Goal: Obtain resource: Download file/media

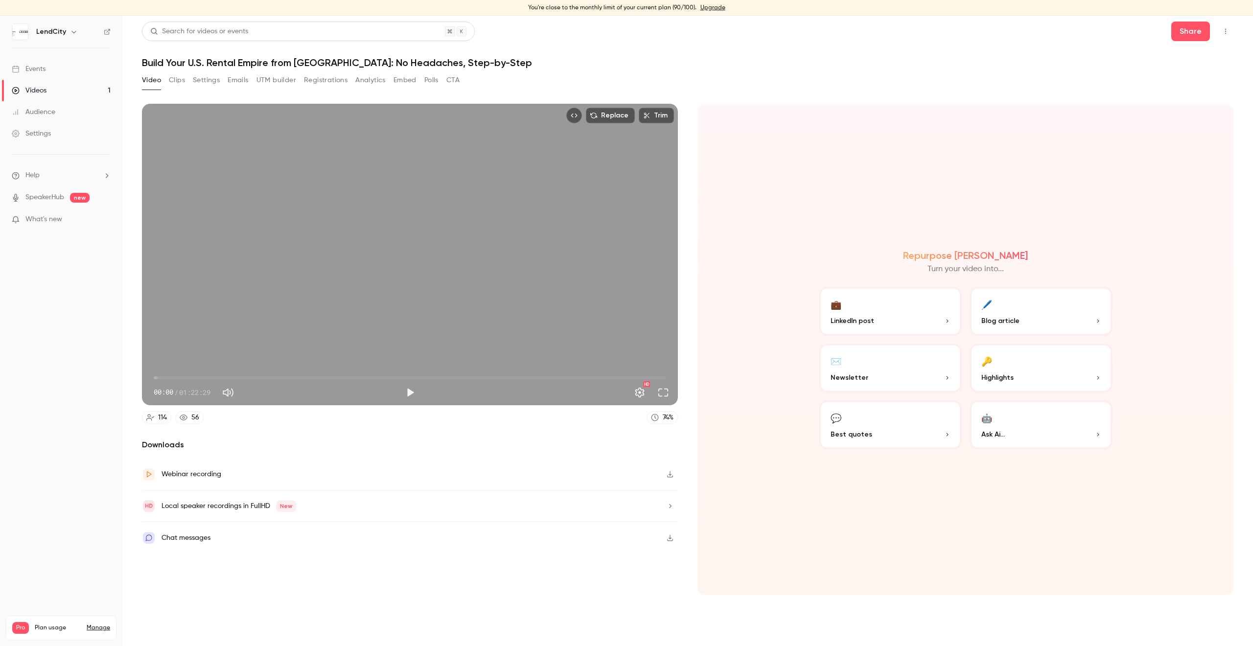
click at [59, 114] on link "Audience" at bounding box center [61, 112] width 122 height 22
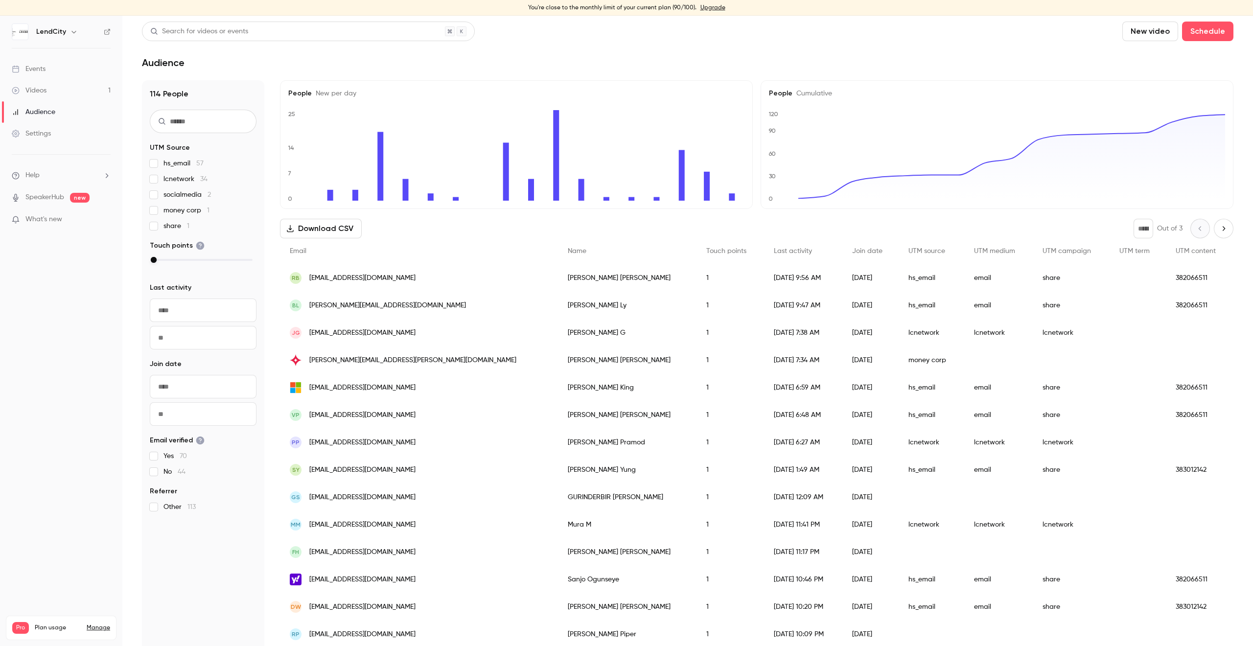
click at [324, 234] on button "Download CSV" at bounding box center [321, 229] width 82 height 20
click at [64, 91] on link "Videos 1" at bounding box center [61, 91] width 122 height 22
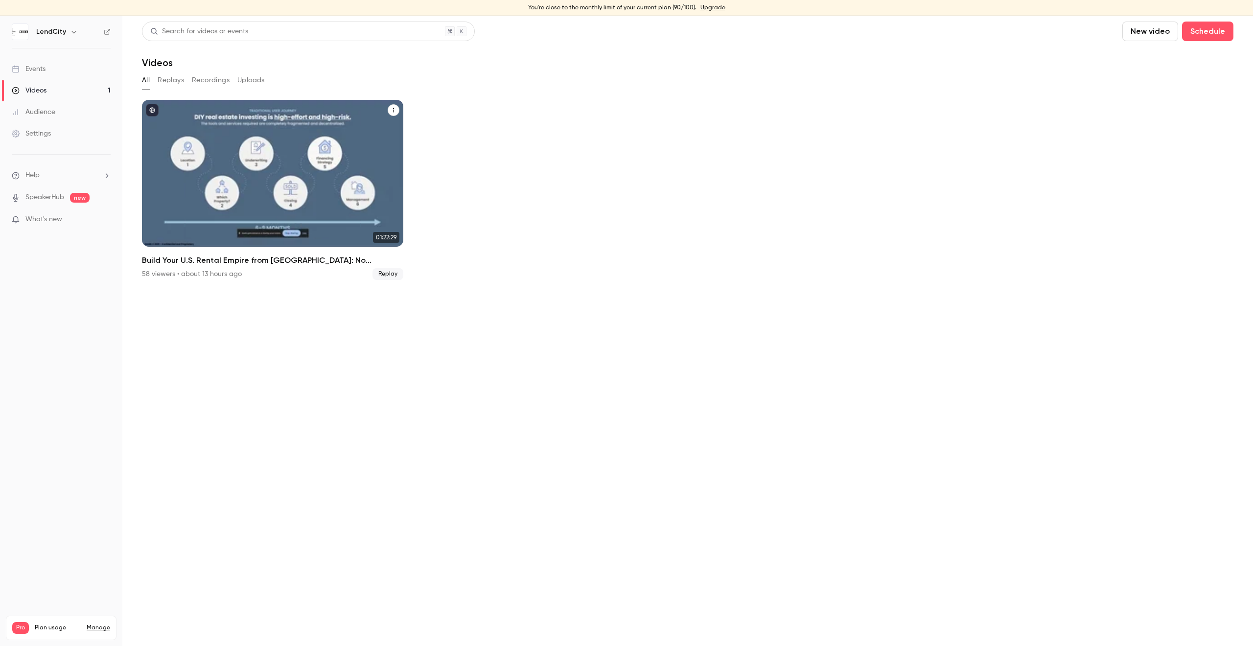
click at [220, 159] on div "Build Your U.S. Rental Empire from Canada: No Headaches, Step-by-Step" at bounding box center [272, 173] width 261 height 147
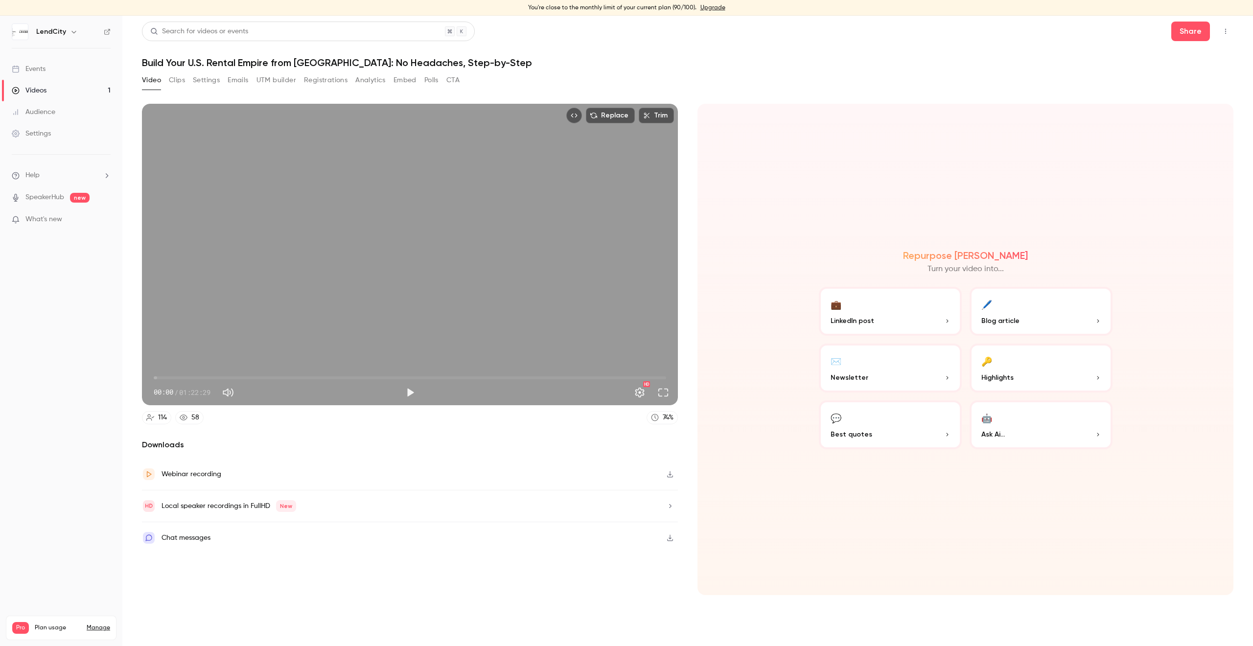
click at [277, 85] on button "UTM builder" at bounding box center [276, 80] width 40 height 16
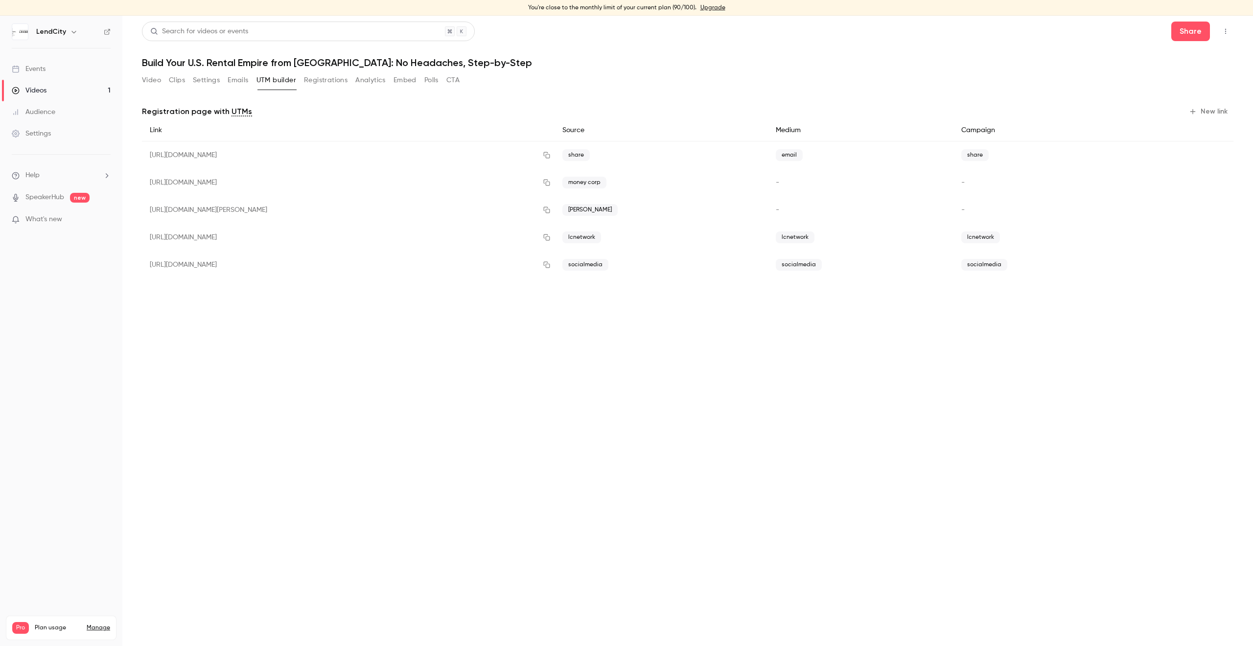
click at [241, 83] on button "Emails" at bounding box center [238, 80] width 21 height 16
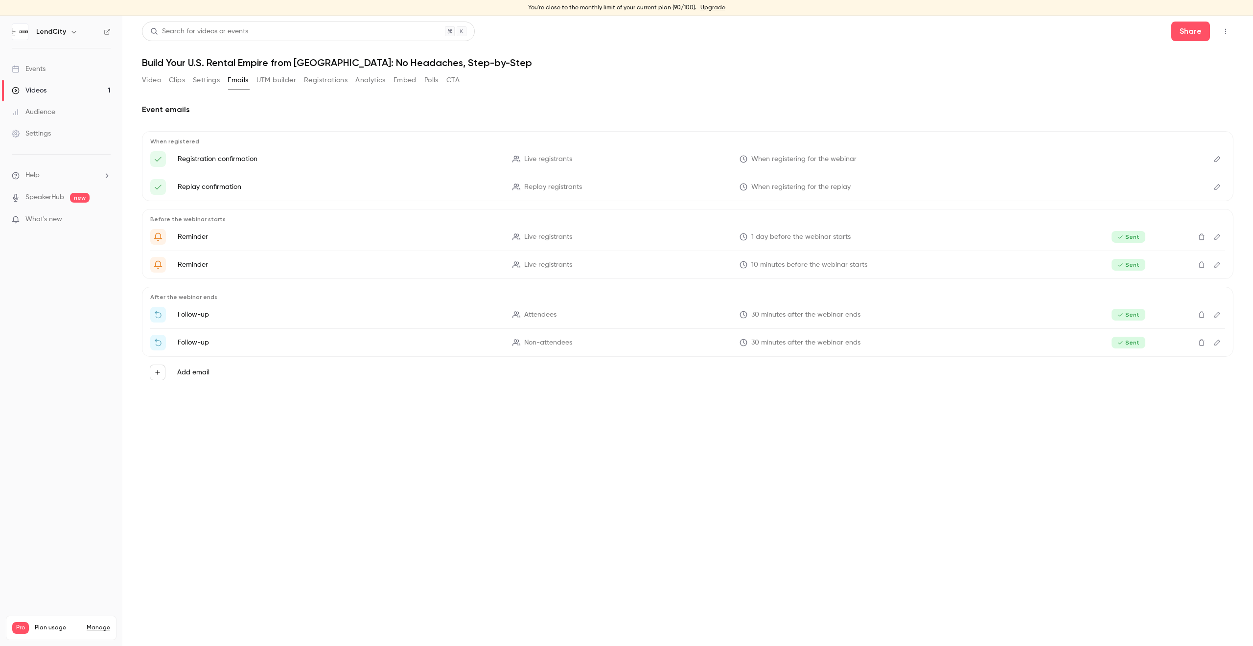
click at [313, 82] on button "Registrations" at bounding box center [326, 80] width 44 height 16
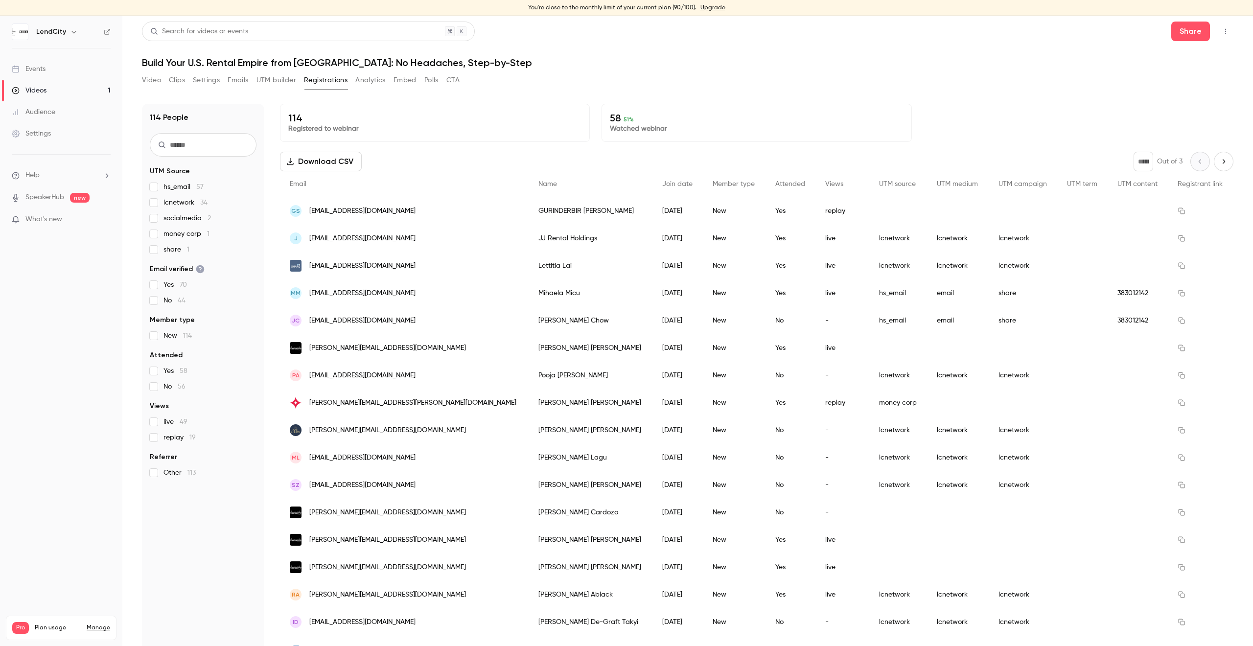
click at [330, 164] on button "Download CSV" at bounding box center [321, 162] width 82 height 20
